Goal: Task Accomplishment & Management: Complete application form

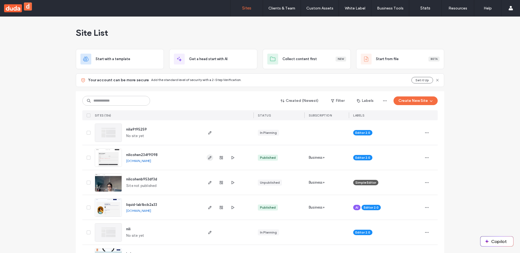
click at [207, 157] on span "button" at bounding box center [210, 157] width 6 height 6
click at [208, 158] on icon "button" at bounding box center [210, 157] width 4 height 4
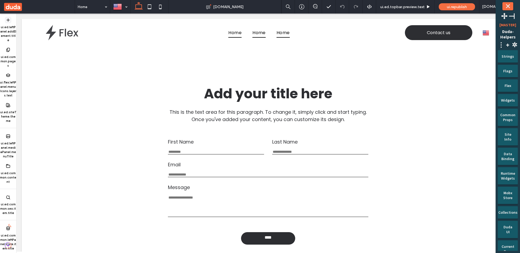
click at [10, 22] on div "ui.ed.leftPanel.addElement.title" at bounding box center [8, 30] width 16 height 30
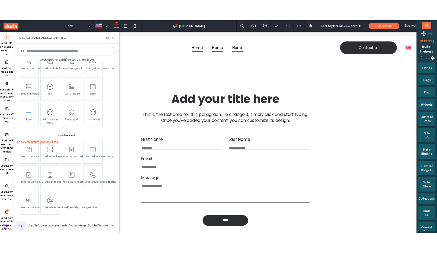
scroll to position [378, 0]
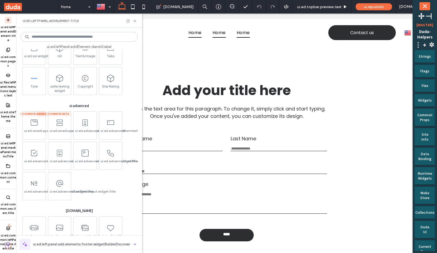
click at [9, 48] on span at bounding box center [8, 50] width 6 height 6
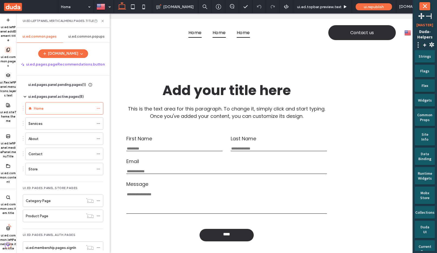
click at [8, 73] on icon at bounding box center [8, 75] width 4 height 4
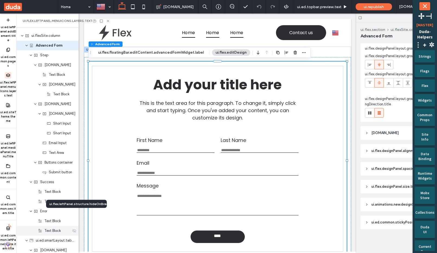
scroll to position [134, 0]
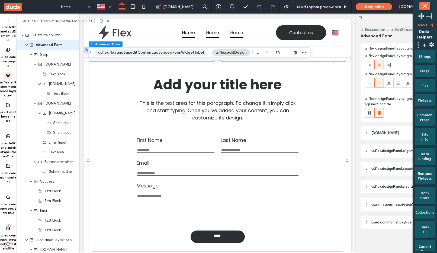
click at [153, 53] on button "ui.flex.floatingBar.editContent.advancedFormWidget.label" at bounding box center [151, 52] width 113 height 6
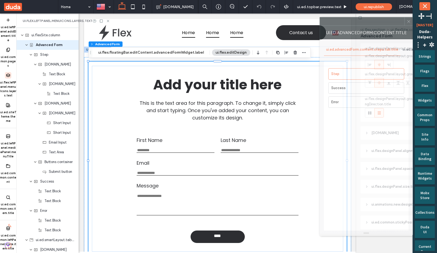
drag, startPoint x: 391, startPoint y: 25, endPoint x: 376, endPoint y: 25, distance: 14.6
click at [376, 25] on div at bounding box center [362, 21] width 84 height 8
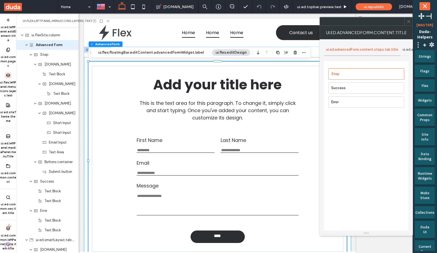
click at [386, 157] on div "Step Success Error" at bounding box center [366, 159] width 84 height 196
click at [401, 51] on div "ui.ed.advancedForm.content.submissions.tab.title" at bounding box center [443, 50] width 87 height 12
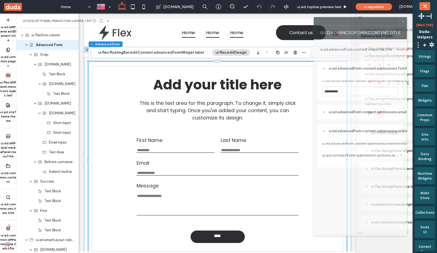
drag, startPoint x: 378, startPoint y: 25, endPoint x: 369, endPoint y: 25, distance: 9.0
click at [368, 25] on div "**********" at bounding box center [359, 126] width 93 height 219
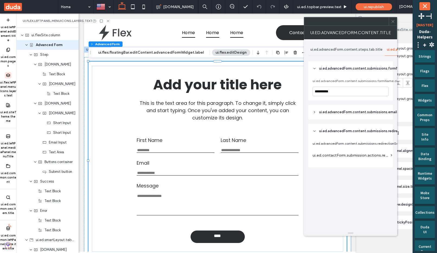
click at [336, 113] on span "ui.ed.advancedForm.content.submissions.emailSettings.title" at bounding box center [368, 111] width 99 height 5
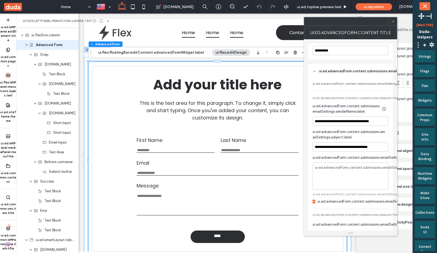
scroll to position [53, 0]
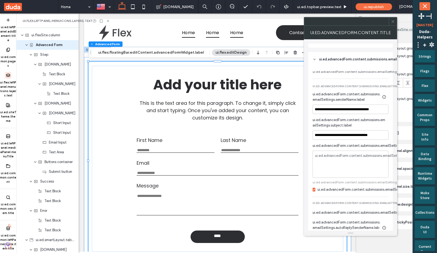
click at [351, 180] on div "**********" at bounding box center [350, 209] width 76 height 132
copy span "ui.ed.advancedForm.content.submissions.emailSettings.emailNotifications.hint"
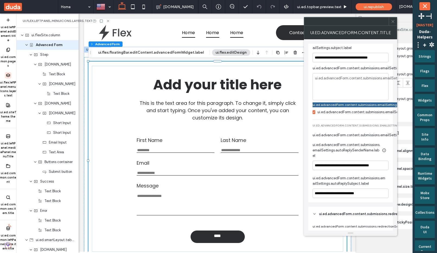
scroll to position [151, 0]
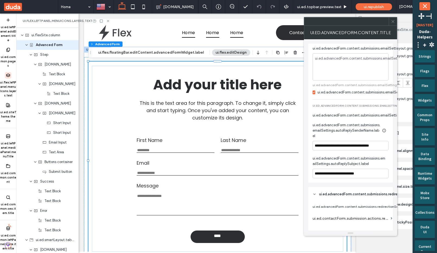
click at [335, 129] on span "ui.ed.advancedForm.content.submissions.emailSettings.autoReplySenderName.label" at bounding box center [346, 130] width 68 height 16
click at [384, 122] on div "ui.ed.advancedForm.content.submissions.emailSettings.autoReplySenderName.tooltip" at bounding box center [383, 121] width 61 height 8
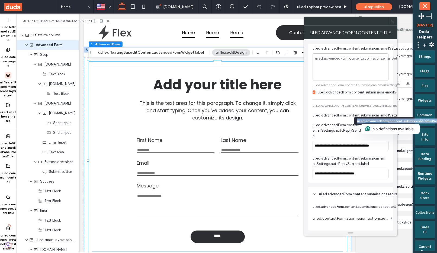
copy div "ui.ed.advancedForm.content.submissions.emailSettings.autoReplySenderName.tooltip"
click at [348, 132] on span "ui.ed.advancedForm.content.submissions.emailSettings.autoReplySenderName.label" at bounding box center [346, 130] width 68 height 16
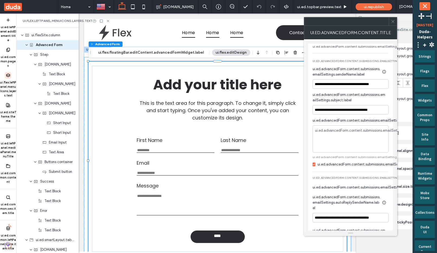
scroll to position [64, 0]
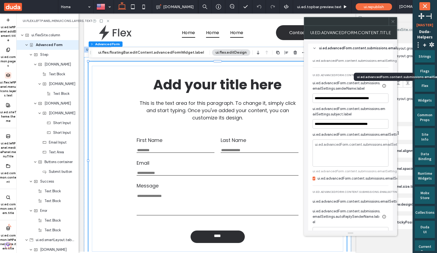
click at [383, 77] on div "ui.ed.advancedForm.content.submissions.emailSettings.senderName.tooltip" at bounding box center [383, 77] width 61 height 8
copy div "ui.ed.advancedForm.content.submissions.emailSettings.senderName.tooltip"
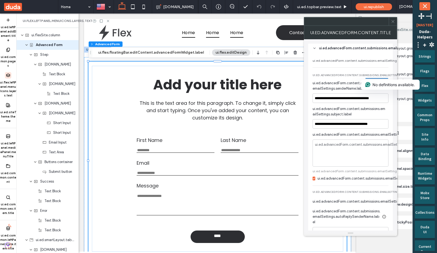
click at [348, 86] on span "ui.ed.advancedForm.content.submissions.emailSettings.senderName.label" at bounding box center [346, 85] width 68 height 11
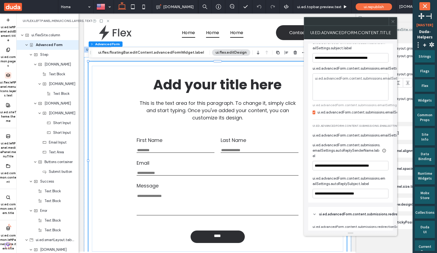
scroll to position [142, 0]
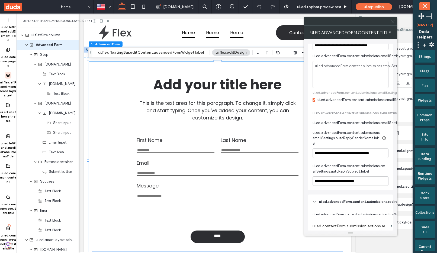
click at [388, 114] on span "ui.ed.advancedForm.content.submissions.emailSettings.emailNotifications.autoRep…" at bounding box center [350, 115] width 76 height 6
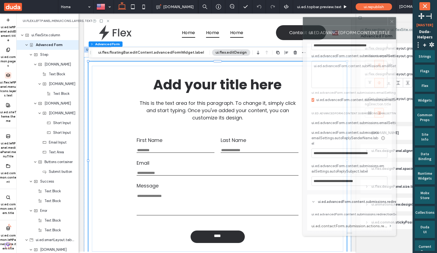
click at [364, 21] on div at bounding box center [345, 21] width 84 height 8
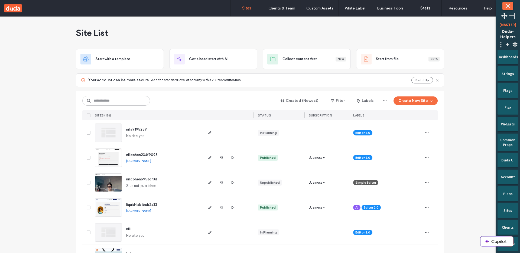
drag, startPoint x: 208, startPoint y: 158, endPoint x: 220, endPoint y: 148, distance: 16.0
click at [208, 158] on use "button" at bounding box center [209, 157] width 3 height 3
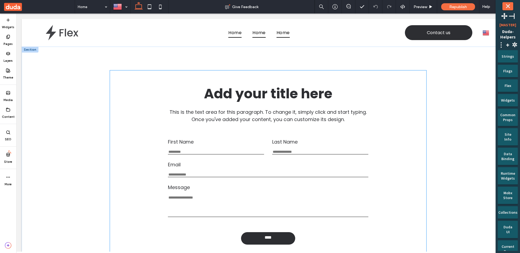
click at [331, 136] on div "First Name This is required Last Name This is required Email Enter an email Use…" at bounding box center [268, 177] width 209 height 87
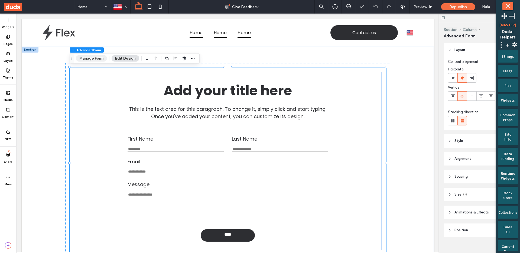
click at [95, 60] on button "Manage Form" at bounding box center [91, 58] width 31 height 6
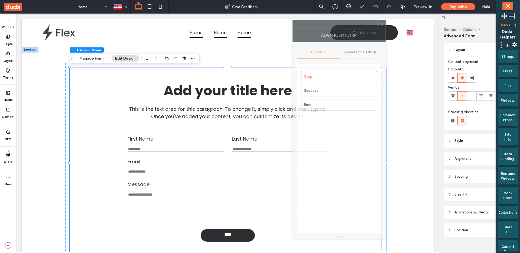
drag, startPoint x: 467, startPoint y: 32, endPoint x: 307, endPoint y: 31, distance: 160.1
click at [306, 31] on div "Advanced Form" at bounding box center [338, 35] width 93 height 14
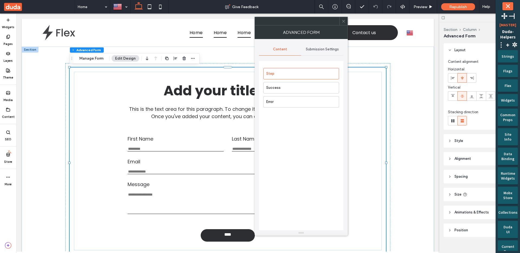
click at [326, 53] on div "Submission Settings" at bounding box center [322, 49] width 42 height 12
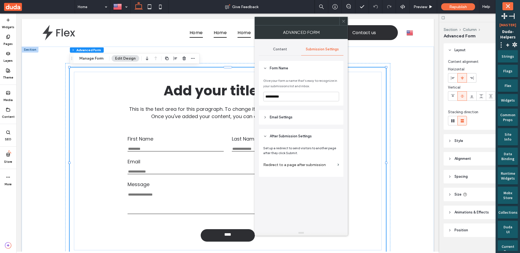
click at [306, 116] on header "Email Settings" at bounding box center [301, 117] width 84 height 15
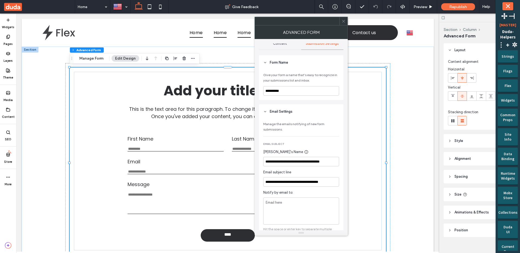
scroll to position [144, 0]
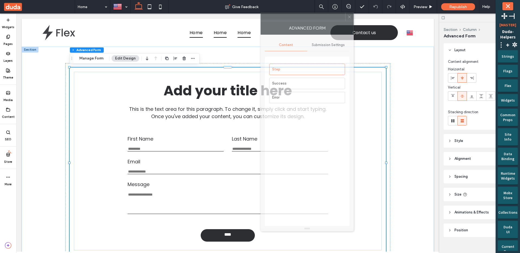
drag, startPoint x: 474, startPoint y: 25, endPoint x: 307, endPoint y: 21, distance: 167.2
click at [307, 20] on div at bounding box center [303, 17] width 84 height 8
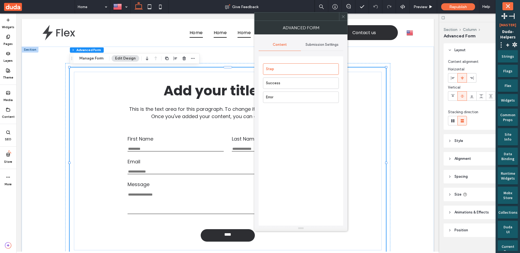
click at [309, 46] on span "Submission Settings" at bounding box center [321, 45] width 33 height 4
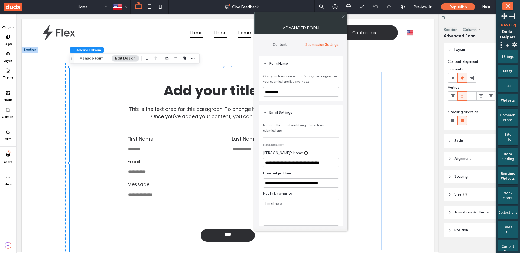
click at [345, 13] on div at bounding box center [343, 16] width 8 height 8
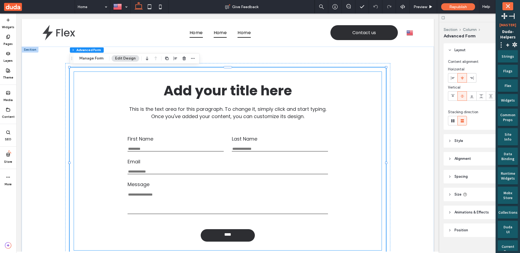
click at [303, 139] on label "Last Name" at bounding box center [280, 138] width 96 height 7
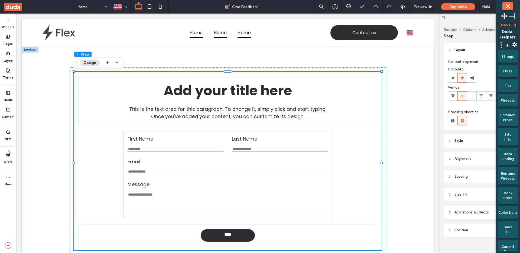
click at [303, 139] on label "Last Name" at bounding box center [280, 138] width 96 height 7
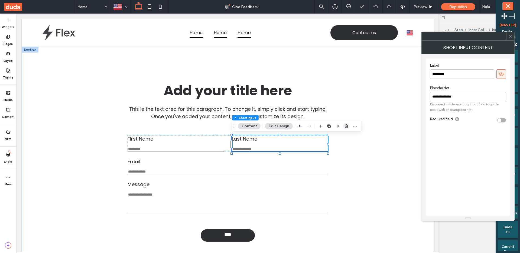
click at [344, 125] on icon "button" at bounding box center [346, 126] width 4 height 4
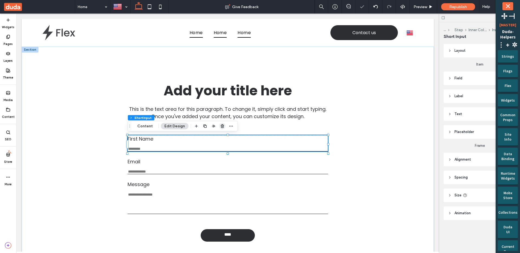
click at [221, 124] on icon "button" at bounding box center [222, 126] width 4 height 4
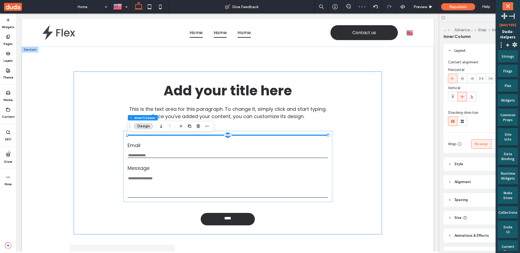
click at [347, 132] on div "Add your title here This is the text area for this paragraph. To change it, sim…" at bounding box center [227, 153] width 307 height 162
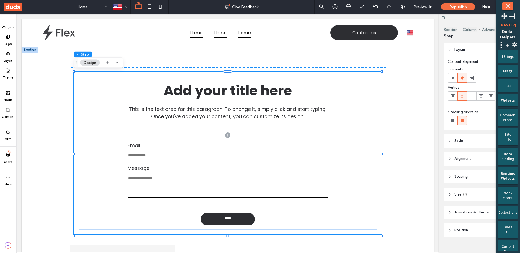
click at [199, 75] on div "Add your title here This is the text area for this paragraph. To change it, sim…" at bounding box center [227, 153] width 307 height 162
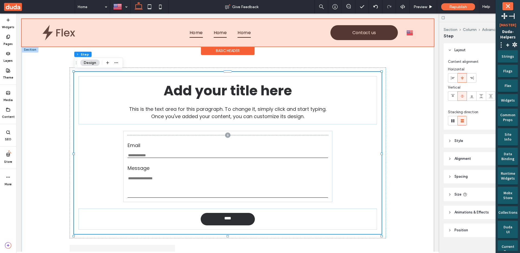
click at [125, 39] on div at bounding box center [228, 33] width 412 height 28
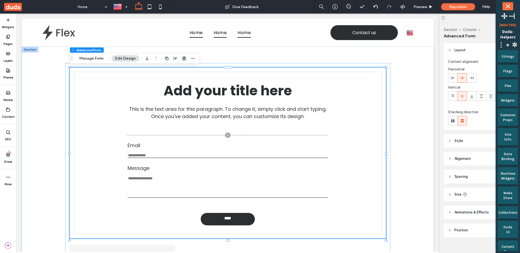
click at [183, 57] on icon "button" at bounding box center [184, 58] width 4 height 4
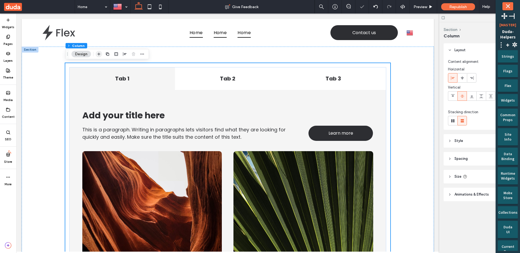
click at [98, 53] on icon "button" at bounding box center [99, 54] width 4 height 4
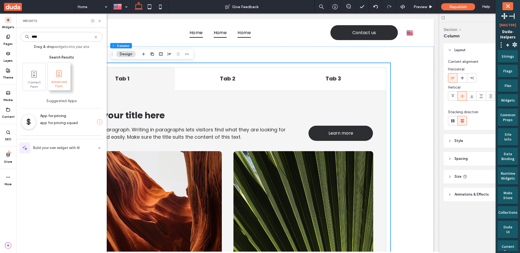
type input "****"
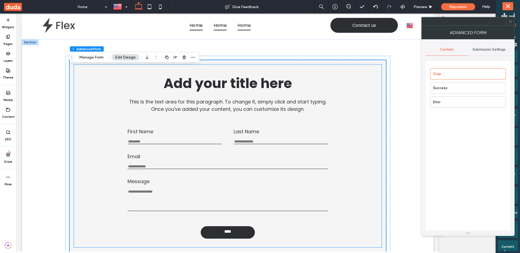
scroll to position [1, 0]
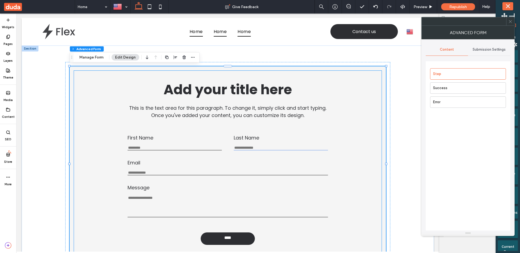
click at [249, 146] on input "Last Name" at bounding box center [281, 148] width 94 height 5
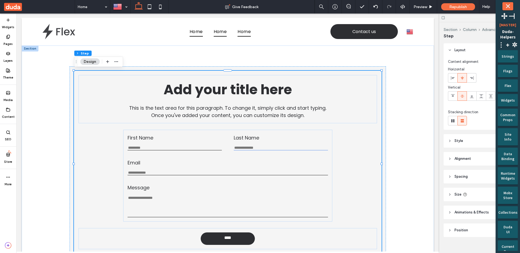
click at [249, 146] on input "Last Name" at bounding box center [281, 148] width 94 height 5
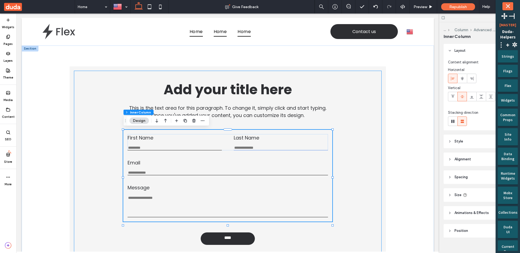
click at [249, 146] on input "Last Name" at bounding box center [281, 148] width 94 height 5
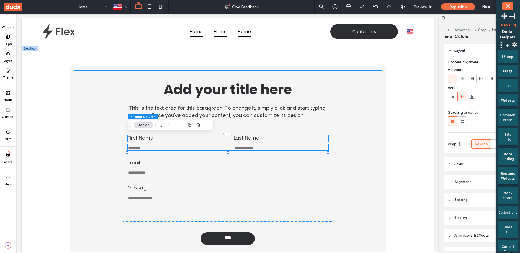
click at [249, 146] on input "Last Name" at bounding box center [281, 148] width 94 height 5
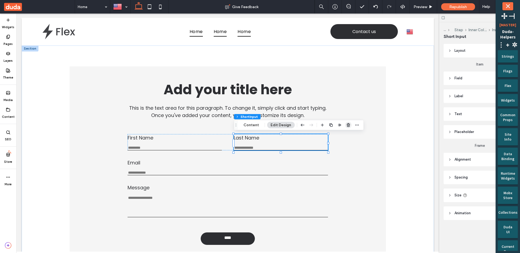
click at [348, 126] on use "button" at bounding box center [348, 125] width 3 height 4
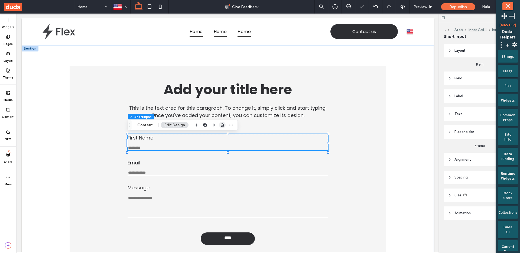
click at [221, 125] on use "button" at bounding box center [222, 125] width 3 height 4
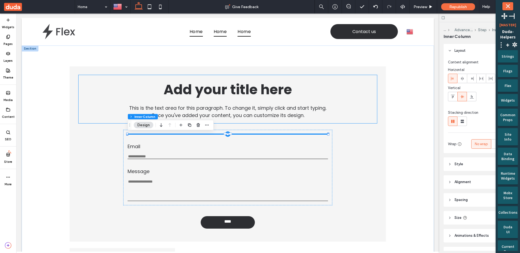
click at [262, 92] on span "Add your title here" at bounding box center [228, 89] width 128 height 19
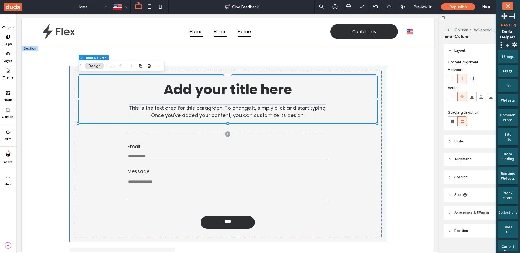
click at [256, 70] on div "Add your title here This is the text area for this paragraph. To change it, sim…" at bounding box center [228, 153] width 316 height 175
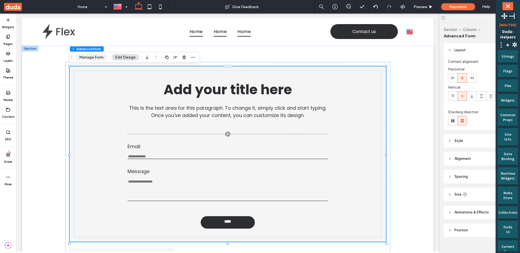
click at [89, 59] on button "Manage Form" at bounding box center [91, 57] width 31 height 6
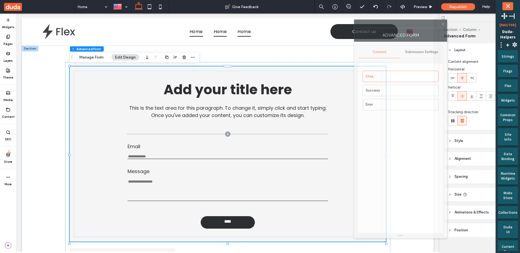
drag, startPoint x: 448, startPoint y: 34, endPoint x: 382, endPoint y: 37, distance: 65.3
click at [378, 36] on div "Advanced Form" at bounding box center [400, 35] width 93 height 14
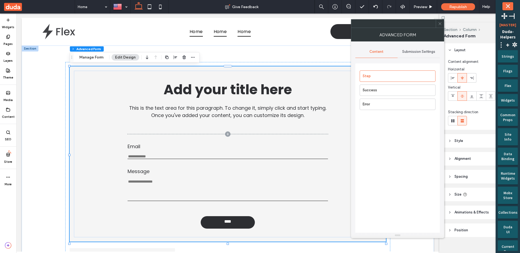
click at [423, 48] on div "Submission Settings" at bounding box center [419, 52] width 42 height 12
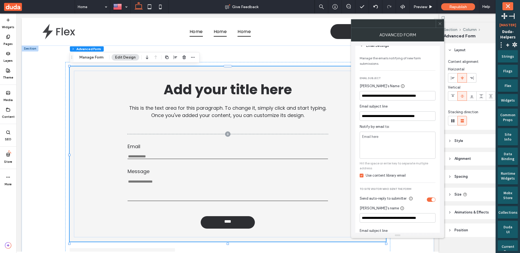
scroll to position [0, 0]
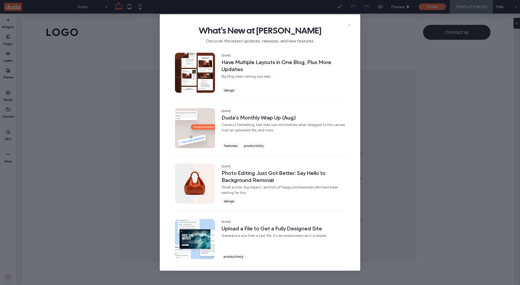
drag, startPoint x: 349, startPoint y: 25, endPoint x: 333, endPoint y: 11, distance: 21.2
click at [349, 25] on icon at bounding box center [349, 25] width 4 height 4
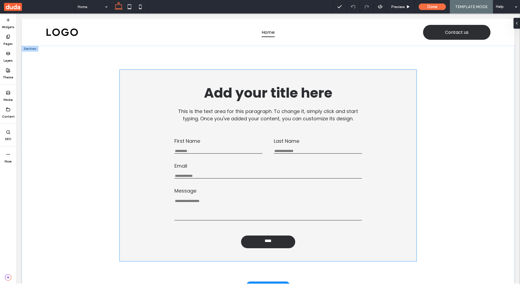
drag, startPoint x: 188, startPoint y: 163, endPoint x: 188, endPoint y: 160, distance: 3.8
click at [188, 163] on div "First Name This is required Last Name This is required Email Enter an email Use…" at bounding box center [268, 179] width 196 height 92
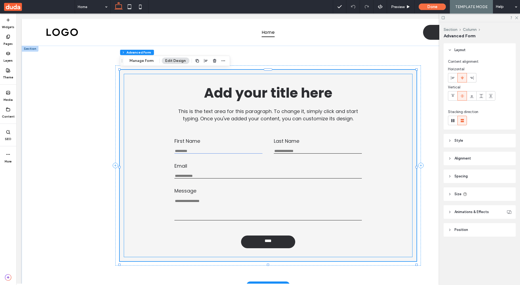
click at [190, 152] on input "First Name" at bounding box center [218, 151] width 88 height 5
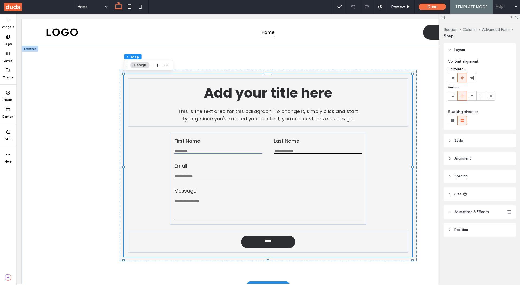
click at [190, 152] on input "First Name" at bounding box center [218, 151] width 88 height 5
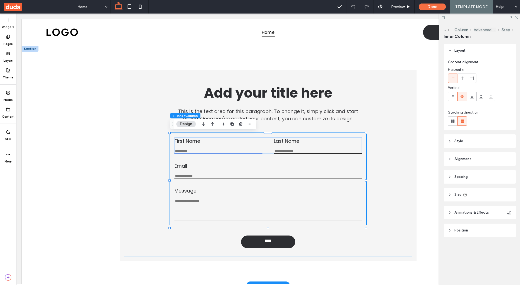
click at [190, 152] on input "First Name" at bounding box center [218, 151] width 88 height 5
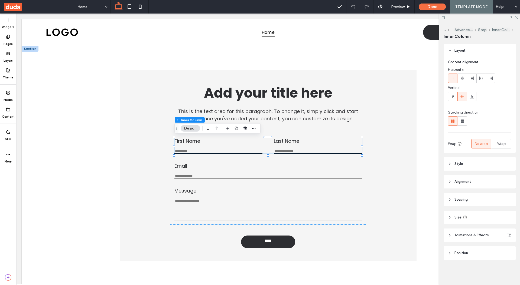
click at [237, 127] on icon "button" at bounding box center [236, 128] width 4 height 4
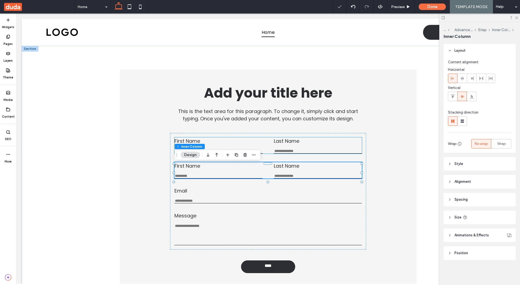
click at [247, 140] on label "First Name" at bounding box center [218, 141] width 88 height 7
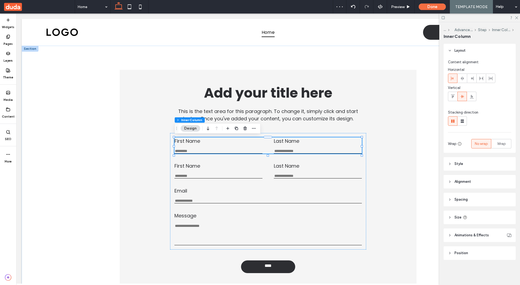
click at [240, 144] on label "First Name" at bounding box center [218, 141] width 88 height 7
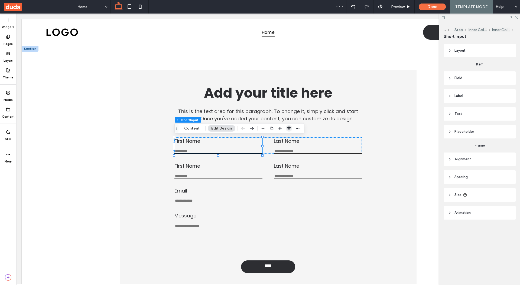
click at [287, 128] on use "button" at bounding box center [288, 129] width 3 height 4
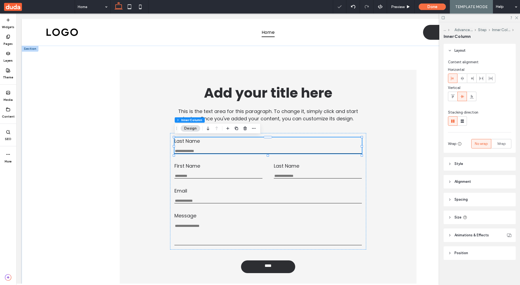
click at [286, 143] on label "Last Name" at bounding box center [267, 141] width 187 height 7
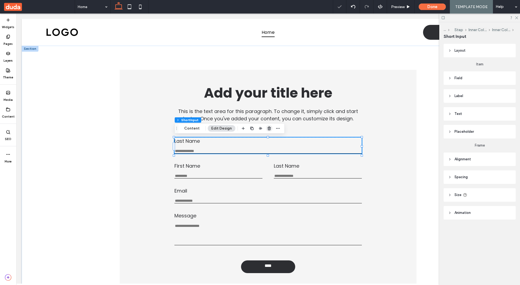
click at [269, 128] on icon "button" at bounding box center [269, 128] width 4 height 4
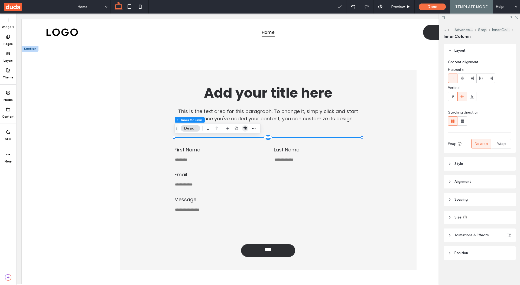
click at [245, 128] on icon "button" at bounding box center [245, 128] width 4 height 4
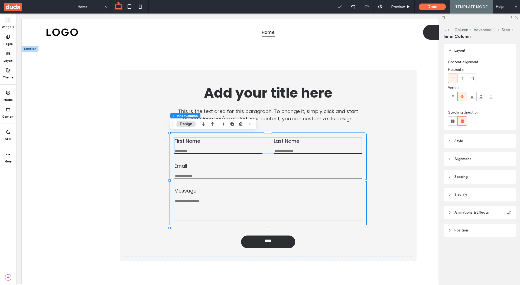
click at [8, 19] on use at bounding box center [8, 20] width 3 height 3
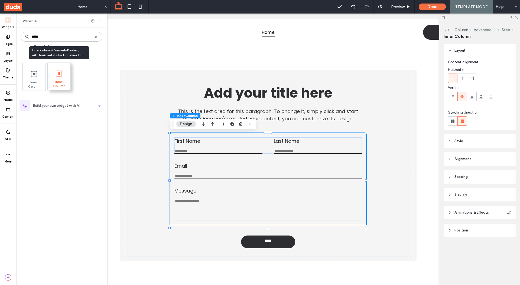
type input "*****"
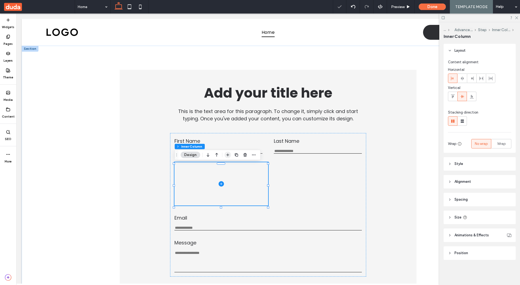
click at [230, 155] on span "button" at bounding box center [228, 155] width 6 height 6
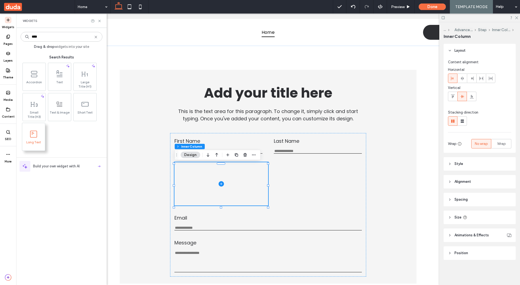
type input "****"
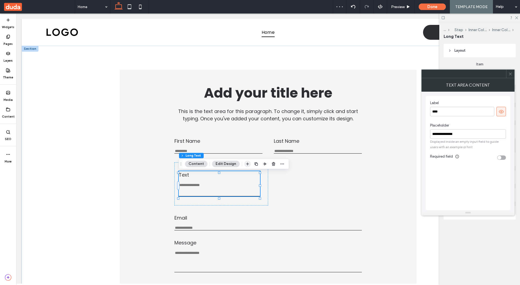
click at [245, 166] on icon "button" at bounding box center [247, 164] width 4 height 4
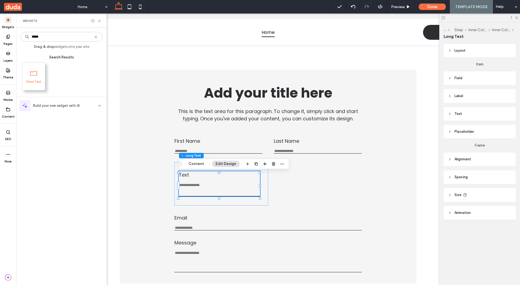
type input "*****"
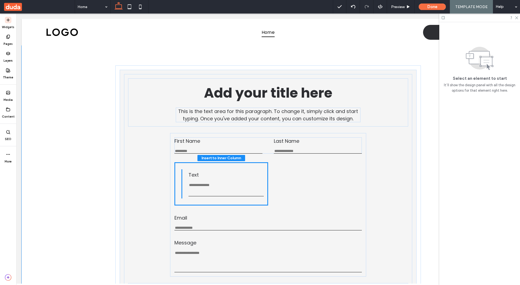
drag, startPoint x: 51, startPoint y: 84, endPoint x: 223, endPoint y: 200, distance: 207.5
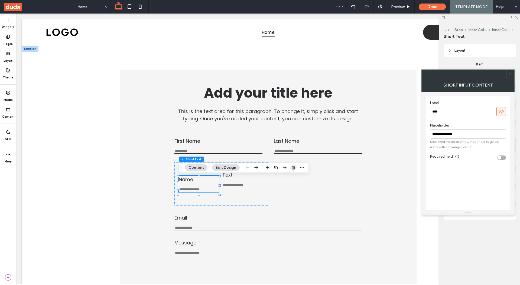
click at [291, 168] on icon "button" at bounding box center [293, 168] width 4 height 4
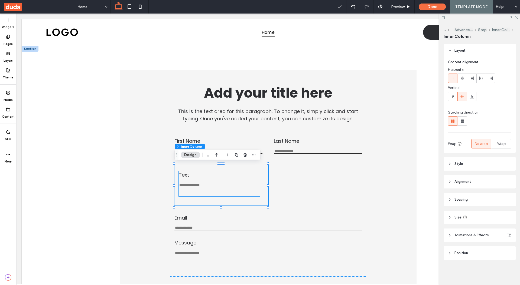
drag, startPoint x: 229, startPoint y: 180, endPoint x: 231, endPoint y: 178, distance: 3.2
click at [229, 179] on label "Text" at bounding box center [219, 174] width 81 height 7
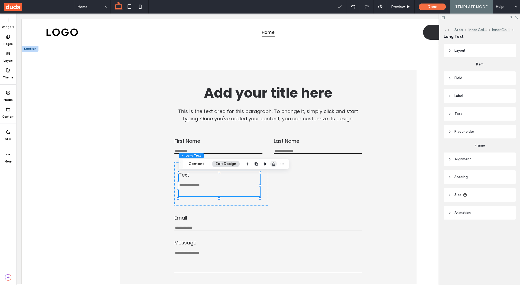
click at [271, 165] on icon "button" at bounding box center [273, 164] width 4 height 4
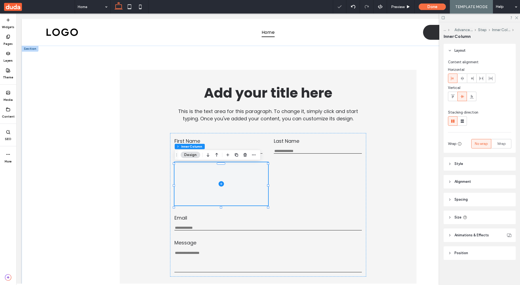
click at [261, 173] on span at bounding box center [221, 183] width 94 height 43
click at [273, 149] on div "First Name This is required Last Name This is required" at bounding box center [267, 146] width 187 height 16
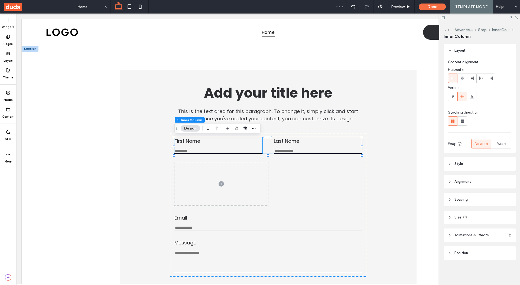
click at [233, 152] on input "First Name" at bounding box center [218, 151] width 88 height 5
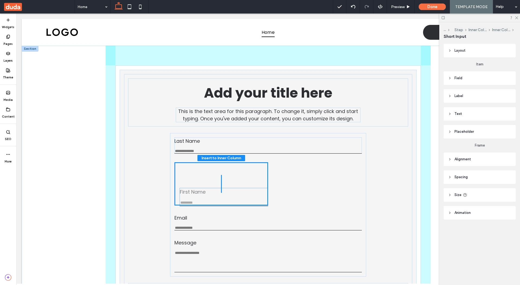
drag, startPoint x: 195, startPoint y: 143, endPoint x: 200, endPoint y: 194, distance: 51.2
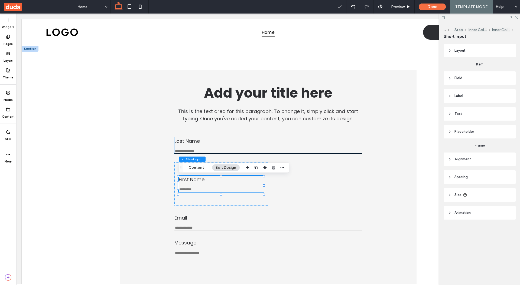
click at [201, 142] on label "Last Name" at bounding box center [267, 141] width 187 height 7
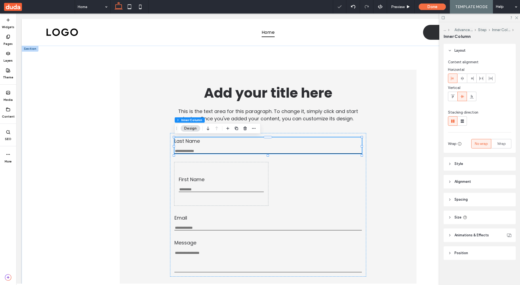
click at [196, 143] on label "Last Name" at bounding box center [267, 141] width 187 height 7
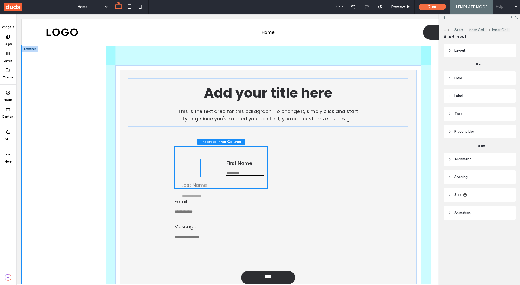
drag, startPoint x: 191, startPoint y: 141, endPoint x: 198, endPoint y: 184, distance: 44.4
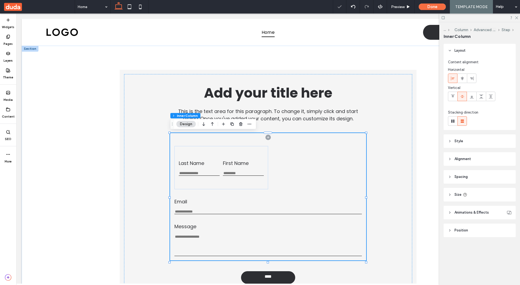
click at [209, 139] on div "Last Name This is required First Name This is required Email Enter an email Use…" at bounding box center [268, 197] width 196 height 128
click at [270, 141] on div "Last Name This is required First Name This is required Email Enter an email Use…" at bounding box center [268, 197] width 196 height 128
click at [264, 158] on div "Last Name This is required First Name This is required" at bounding box center [221, 167] width 94 height 43
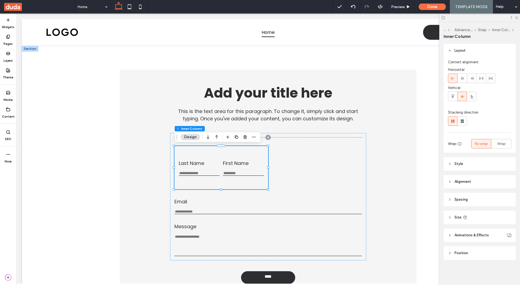
click at [473, 181] on header "Alignment" at bounding box center [480, 182] width 72 height 14
click at [482, 198] on icon at bounding box center [483, 196] width 4 height 4
type input "***"
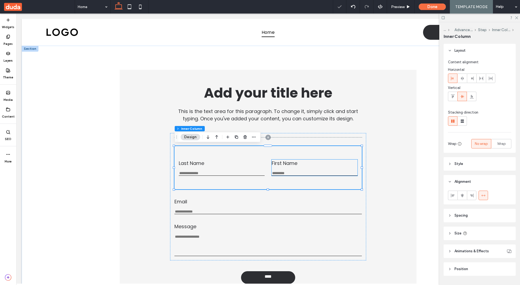
click at [292, 173] on input "First Name" at bounding box center [315, 173] width 86 height 5
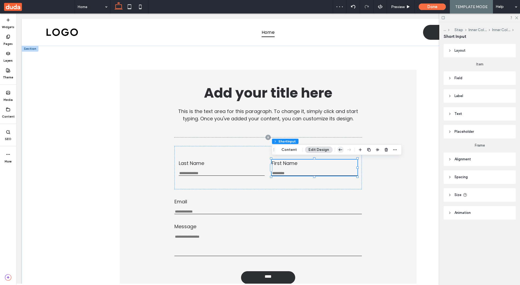
click at [340, 150] on use "button" at bounding box center [341, 150] width 4 height 2
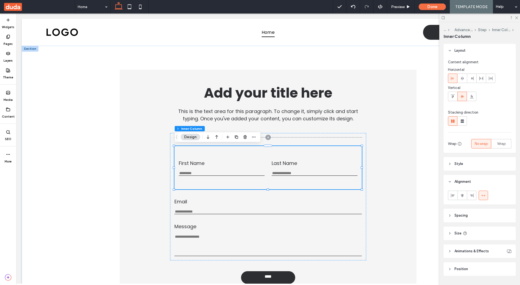
click at [479, 219] on header "Spacing" at bounding box center [480, 216] width 72 height 14
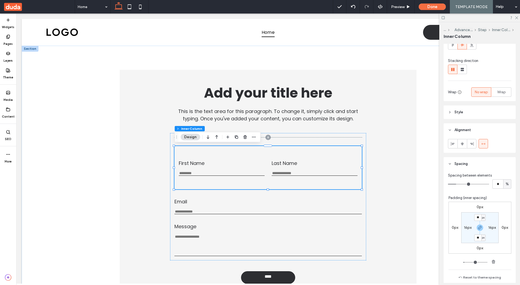
scroll to position [113, 0]
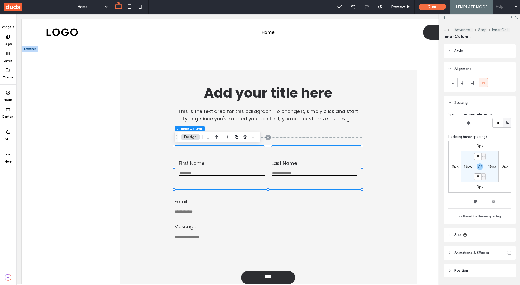
click at [479, 176] on input "**" at bounding box center [477, 177] width 7 height 7
type input "*"
click at [494, 145] on div "0px 0px 0px 0px * px 16px * px 16px" at bounding box center [479, 167] width 63 height 52
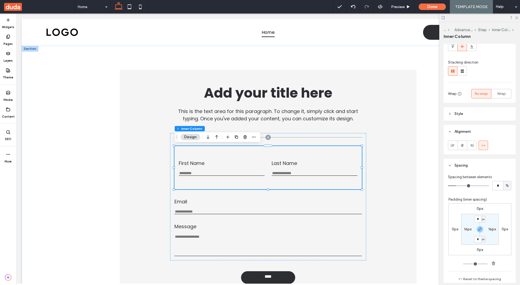
scroll to position [129, 0]
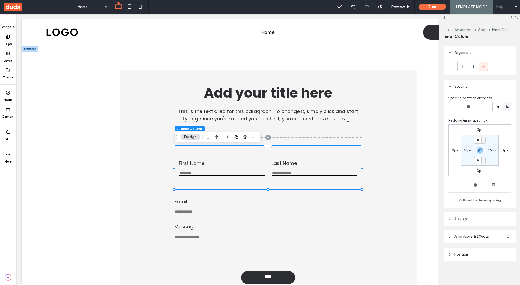
click at [490, 222] on header "Size" at bounding box center [480, 219] width 72 height 14
click at [507, 251] on div "px" at bounding box center [507, 248] width 8 height 9
click at [507, 240] on span "A" at bounding box center [507, 239] width 2 height 5
type input "*"
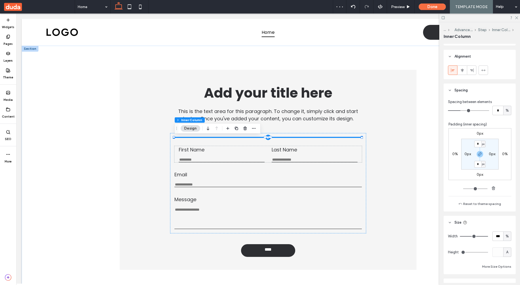
scroll to position [131, 0]
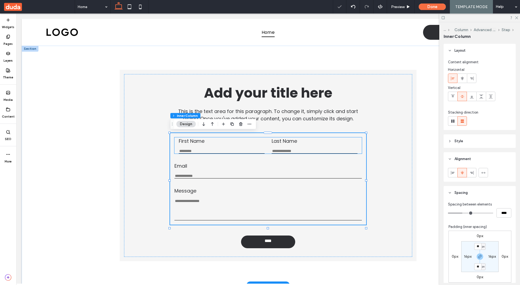
click at [214, 148] on div "First Name This is required" at bounding box center [222, 146] width 86 height 16
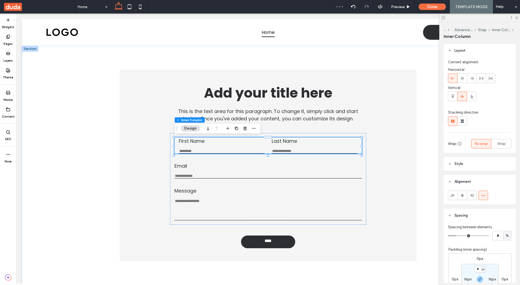
click at [238, 130] on icon "button" at bounding box center [236, 128] width 4 height 4
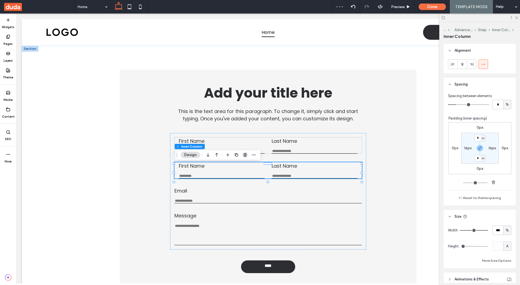
click at [245, 152] on span "button" at bounding box center [245, 155] width 6 height 6
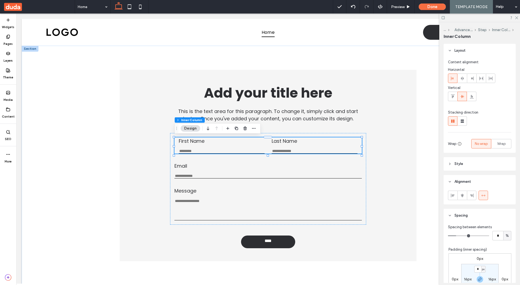
click at [238, 128] on icon "button" at bounding box center [236, 128] width 4 height 4
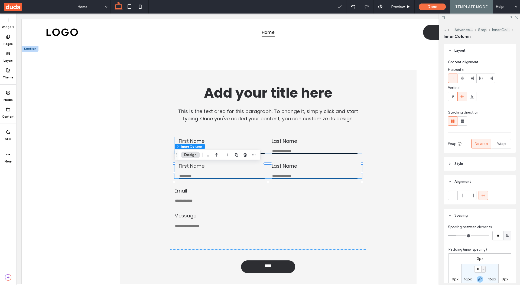
click at [287, 147] on div "Last Name This is required" at bounding box center [315, 146] width 86 height 16
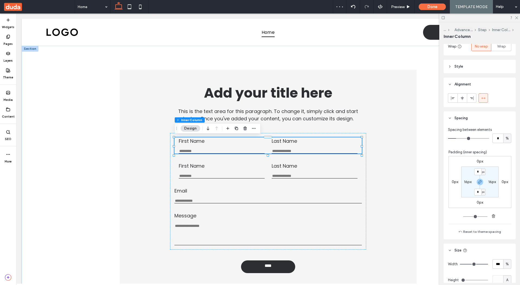
scroll to position [156, 0]
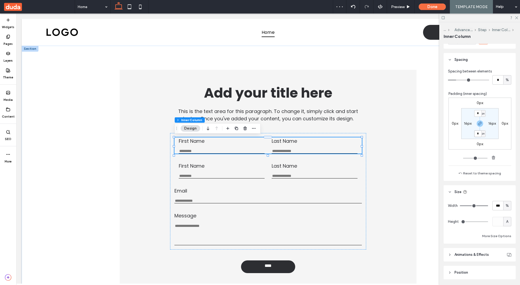
click at [478, 134] on input "*" at bounding box center [477, 134] width 7 height 7
type input "*"
click at [480, 115] on input "*" at bounding box center [477, 113] width 7 height 7
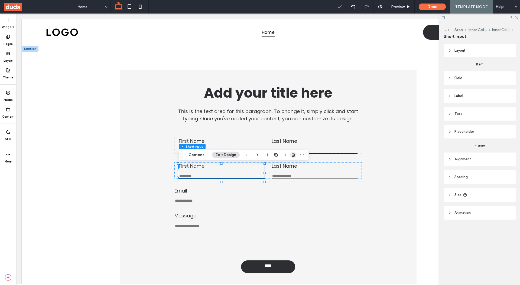
click at [293, 156] on use "button" at bounding box center [293, 155] width 3 height 4
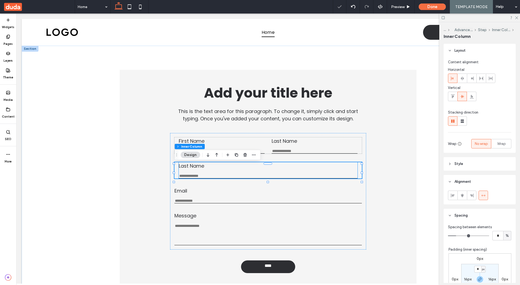
click at [222, 172] on div "Last Name This is required" at bounding box center [268, 170] width 179 height 16
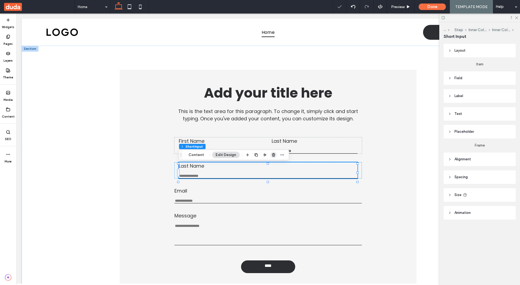
click at [272, 158] on span "button" at bounding box center [273, 155] width 6 height 6
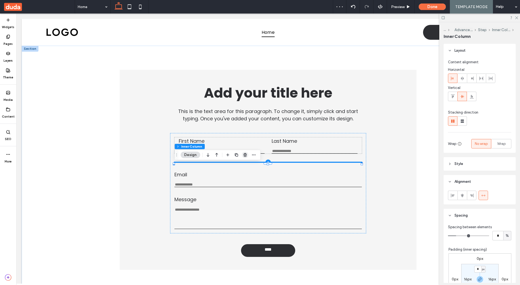
click at [247, 154] on icon "button" at bounding box center [245, 155] width 4 height 4
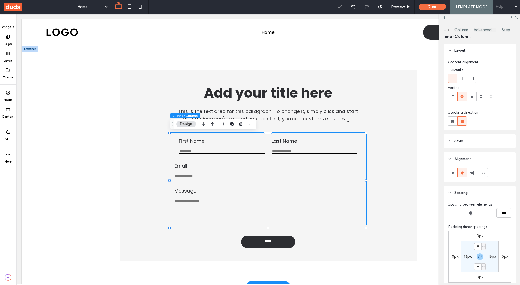
click at [231, 149] on input "First Name" at bounding box center [222, 151] width 86 height 5
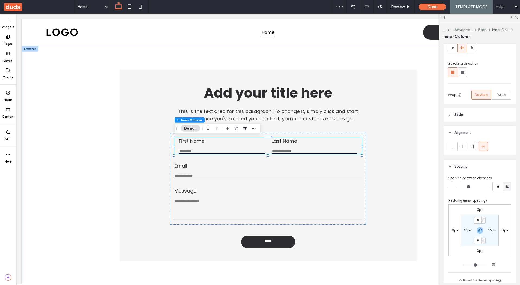
scroll to position [58, 0]
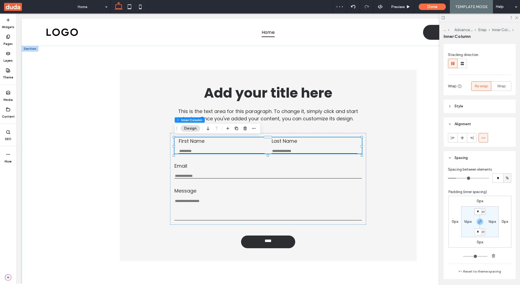
click at [478, 214] on input "*" at bounding box center [477, 212] width 7 height 7
type input "*"
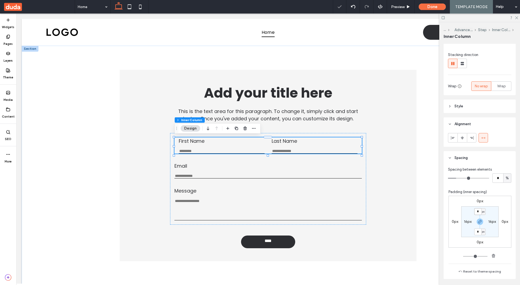
type input "*"
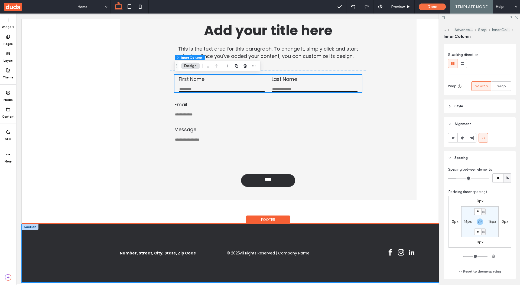
scroll to position [0, 1]
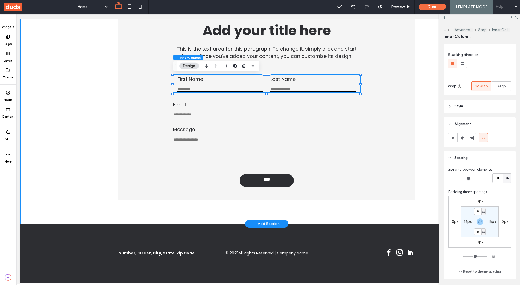
click at [228, 220] on div "Add your title here This is the text area for this paragraph. To change it, sim…" at bounding box center [266, 103] width 325 height 241
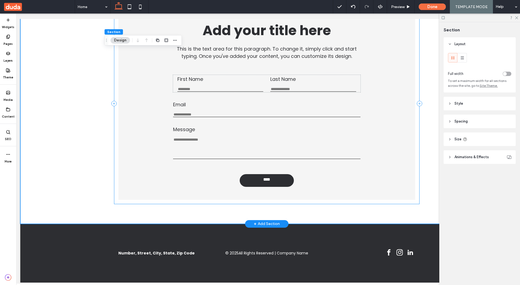
click at [217, 204] on div "Add your title here This is the text area for this paragraph. To change it, sim…" at bounding box center [266, 103] width 305 height 201
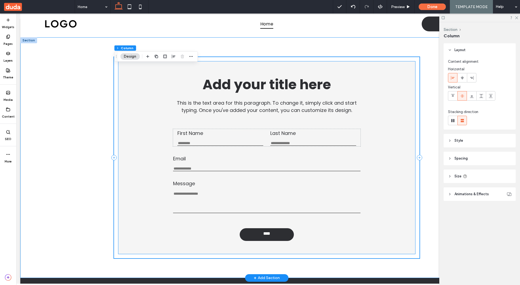
scroll to position [0, 0]
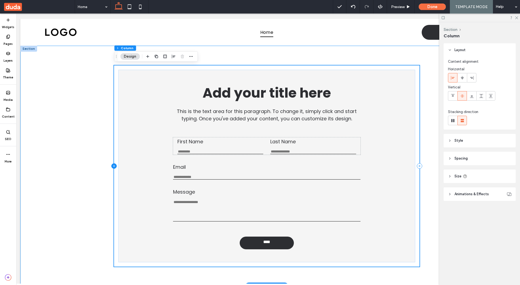
click at [114, 167] on icon at bounding box center [113, 166] width 5 height 5
type input "**"
type input "***"
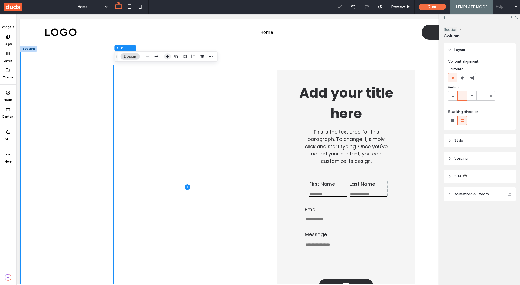
click at [170, 54] on span "button" at bounding box center [167, 56] width 6 height 6
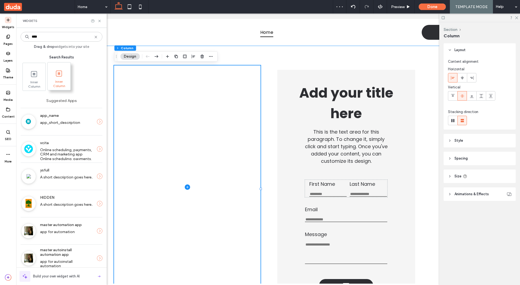
type input "****"
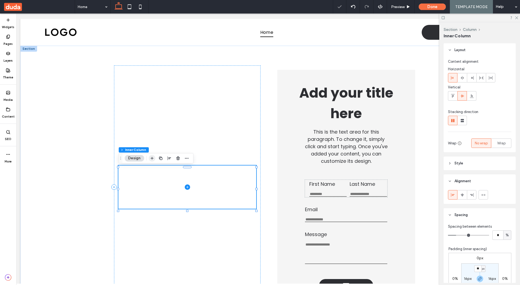
click at [150, 157] on icon "button" at bounding box center [152, 158] width 4 height 4
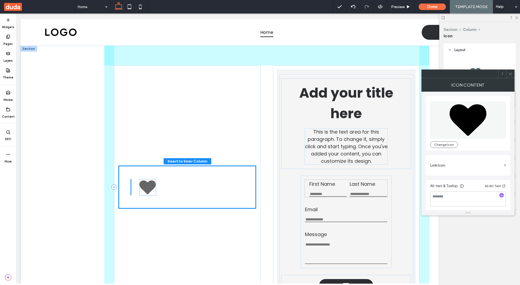
drag, startPoint x: 136, startPoint y: 202, endPoint x: 149, endPoint y: 186, distance: 21.0
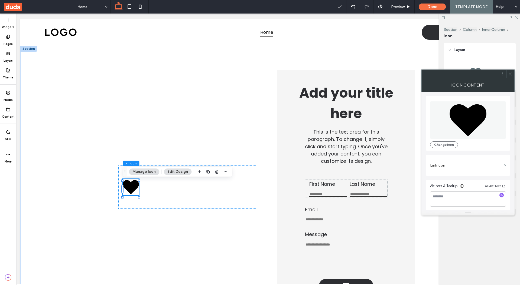
click at [208, 174] on span "button" at bounding box center [208, 172] width 6 height 6
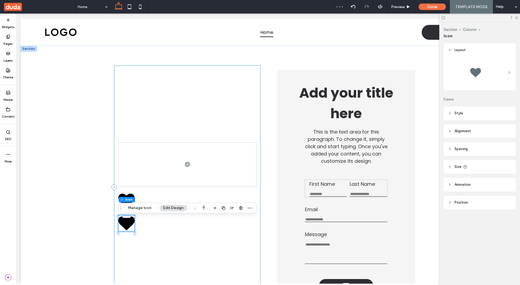
click at [144, 192] on div at bounding box center [187, 188] width 147 height 244
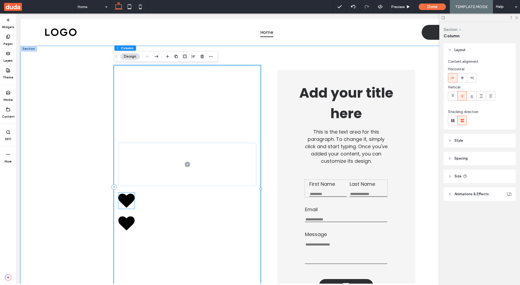
click at [132, 195] on icon at bounding box center [126, 201] width 16 height 16
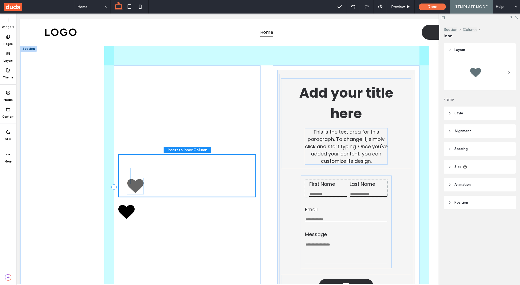
drag, startPoint x: 127, startPoint y: 198, endPoint x: 136, endPoint y: 182, distance: 18.5
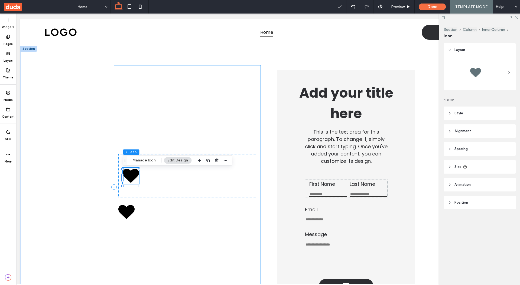
click at [91, 206] on div "Add your title here This is the text area for this paragraph. To change it, sim…" at bounding box center [266, 188] width 493 height 284
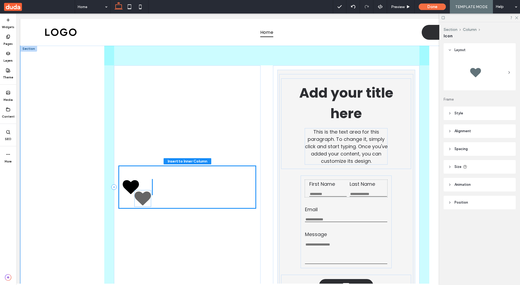
drag, startPoint x: 127, startPoint y: 210, endPoint x: 143, endPoint y: 195, distance: 22.0
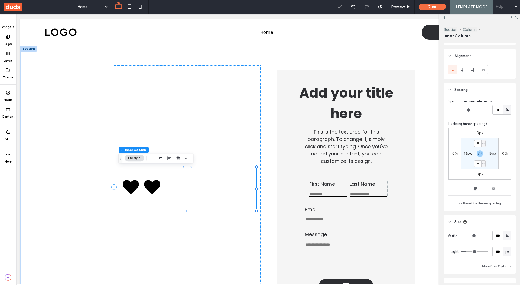
scroll to position [131, 0]
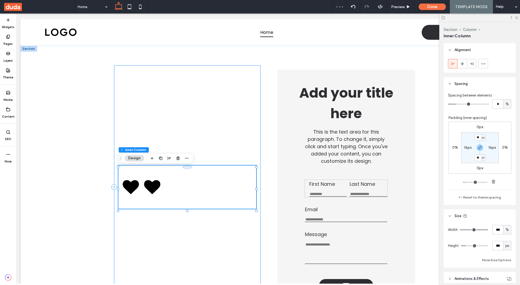
click at [212, 138] on div at bounding box center [187, 188] width 147 height 244
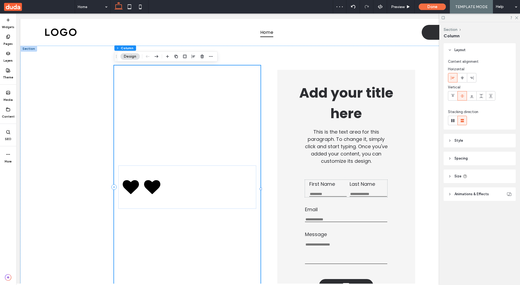
click at [200, 165] on div at bounding box center [187, 188] width 147 height 244
click at [262, 173] on div "Add your title here This is the text area for this paragraph. To change it, sim…" at bounding box center [266, 188] width 325 height 284
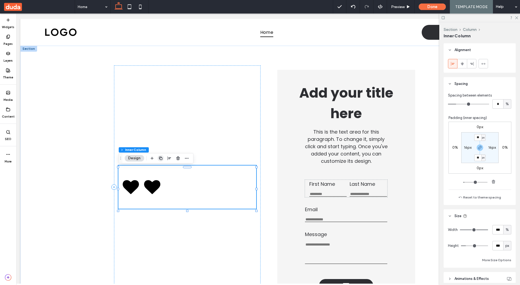
click at [161, 159] on icon "button" at bounding box center [160, 158] width 4 height 4
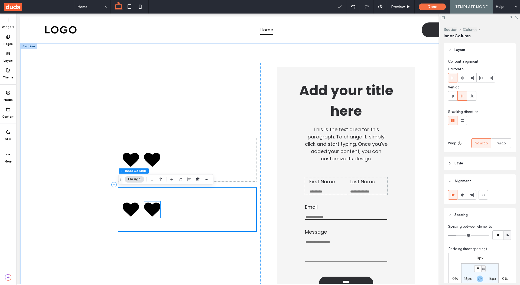
click at [152, 215] on icon at bounding box center [152, 210] width 16 height 14
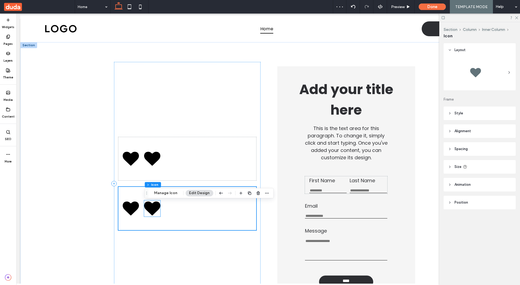
scroll to position [0, 1]
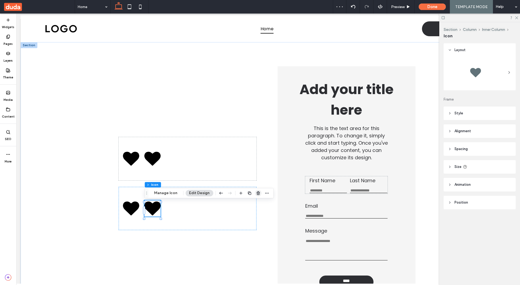
click at [257, 196] on span "button" at bounding box center [258, 193] width 6 height 6
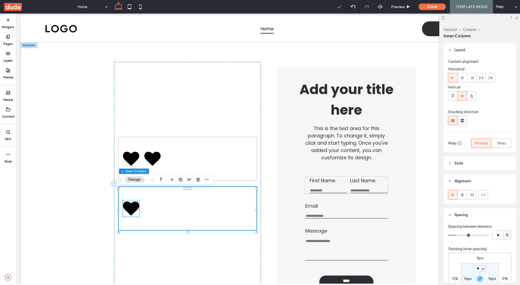
click at [127, 209] on icon at bounding box center [131, 209] width 16 height 14
click at [143, 243] on div at bounding box center [187, 184] width 147 height 244
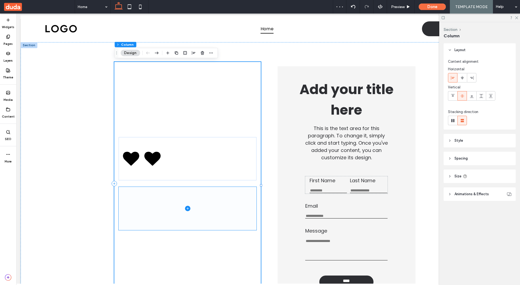
click at [149, 218] on span at bounding box center [188, 208] width 138 height 43
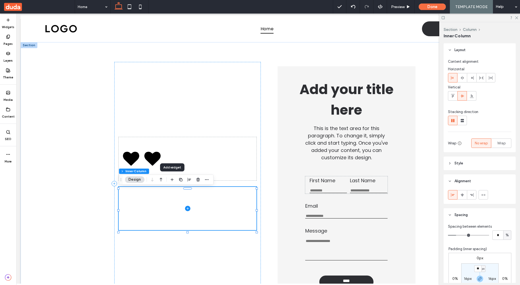
click at [171, 183] on div at bounding box center [172, 180] width 6 height 10
click at [171, 183] on span "button" at bounding box center [172, 180] width 6 height 6
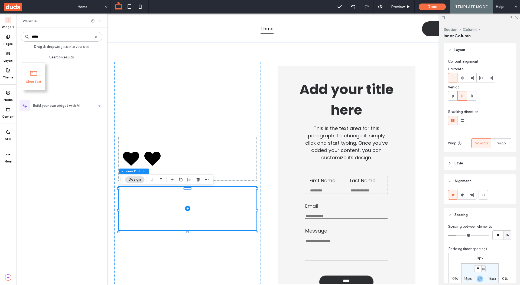
type input "*****"
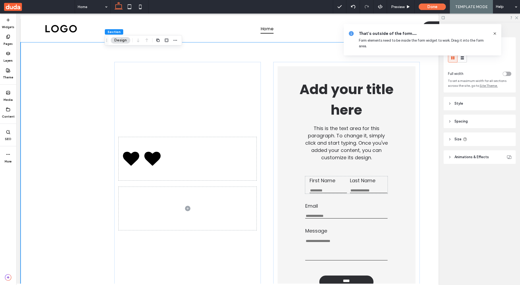
click at [495, 34] on use at bounding box center [494, 33] width 2 height 2
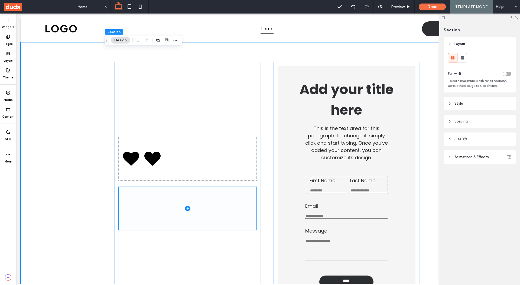
click at [193, 193] on span at bounding box center [188, 208] width 138 height 43
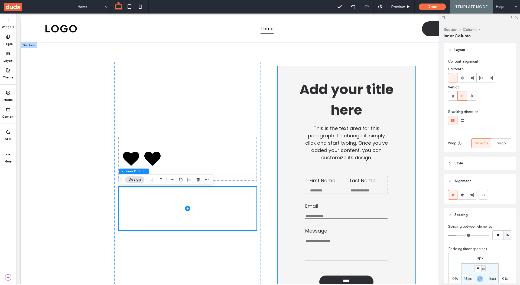
scroll to position [4, 0]
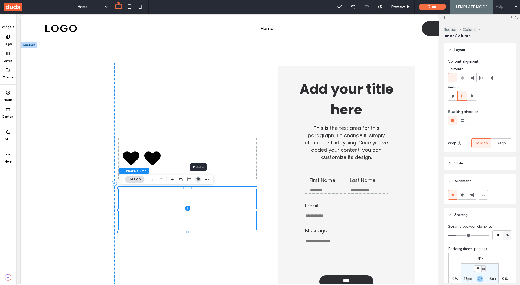
click at [200, 182] on span "button" at bounding box center [198, 179] width 6 height 6
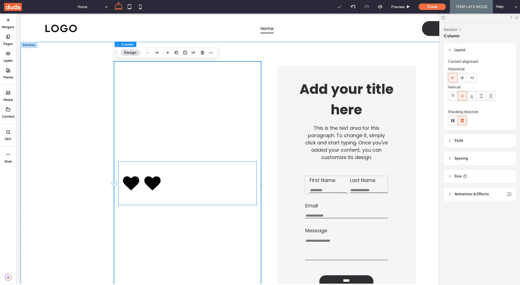
click at [199, 182] on div at bounding box center [188, 183] width 138 height 43
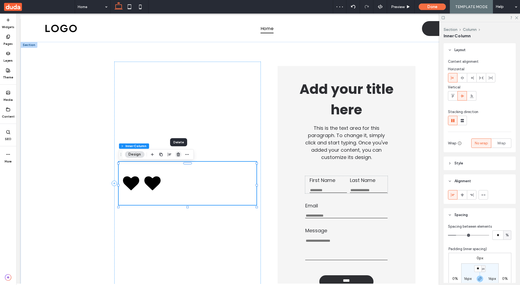
click at [180, 156] on icon "button" at bounding box center [178, 154] width 4 height 4
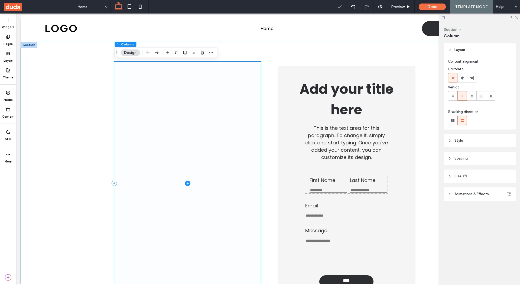
click at [180, 156] on span at bounding box center [187, 184] width 147 height 244
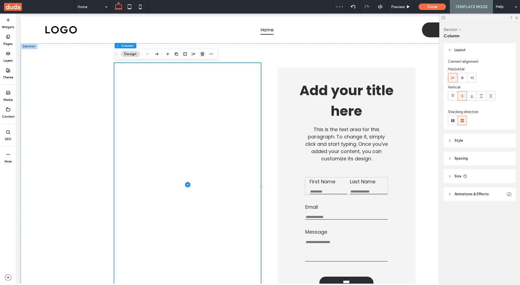
click at [204, 56] on icon "button" at bounding box center [202, 54] width 4 height 4
